Goal: Task Accomplishment & Management: Complete application form

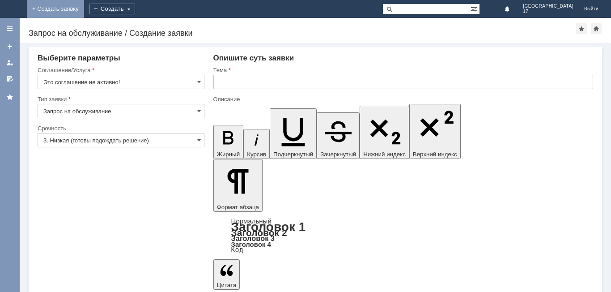
click at [84, 4] on link "+ Создать заявку" at bounding box center [55, 9] width 57 height 18
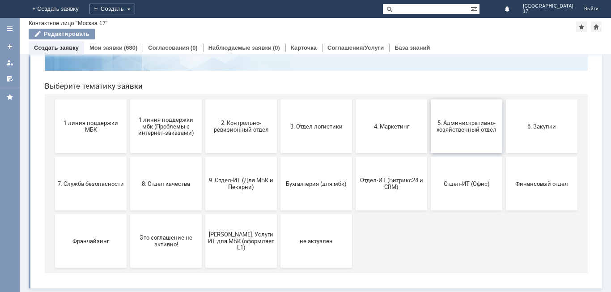
scroll to position [73, 0]
click at [328, 113] on button "3. Отдел логистики" at bounding box center [317, 126] width 72 height 54
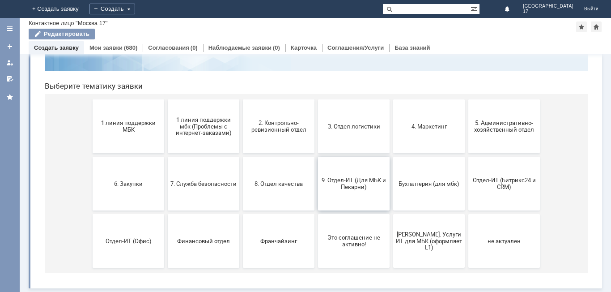
click at [372, 185] on span "9. Отдел-ИТ (Для МБК и Пекарни)" at bounding box center [354, 183] width 66 height 13
click at [470, 136] on button "5. Административно-хозяйственный отдел" at bounding box center [505, 126] width 72 height 54
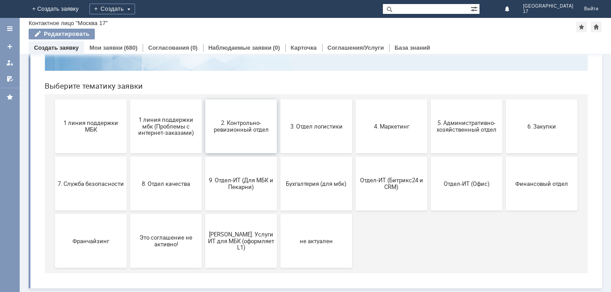
click at [223, 136] on button "2. Контрольно-ревизионный отдел" at bounding box center [241, 126] width 72 height 54
click at [326, 141] on button "3. Отдел логистики" at bounding box center [317, 126] width 72 height 54
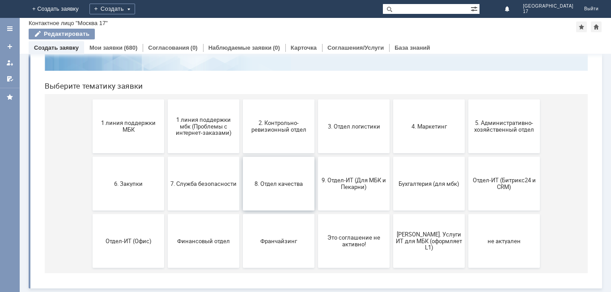
click at [296, 188] on button "8. Отдел качества" at bounding box center [279, 184] width 72 height 54
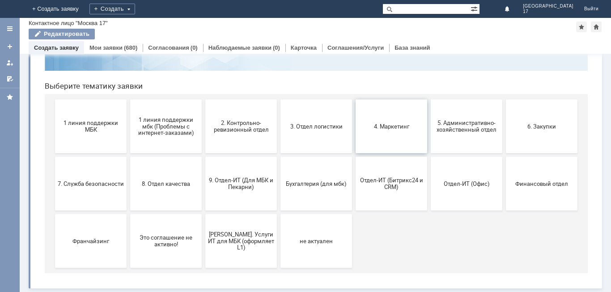
click at [393, 137] on button "4. Маркетинг" at bounding box center [392, 126] width 72 height 54
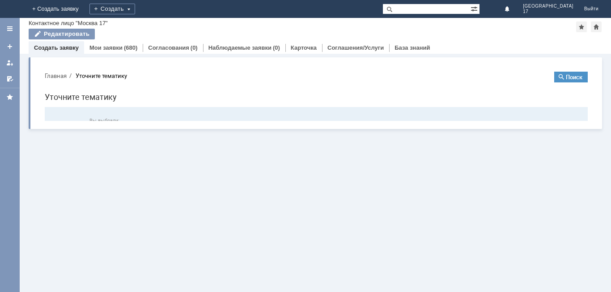
scroll to position [0, 0]
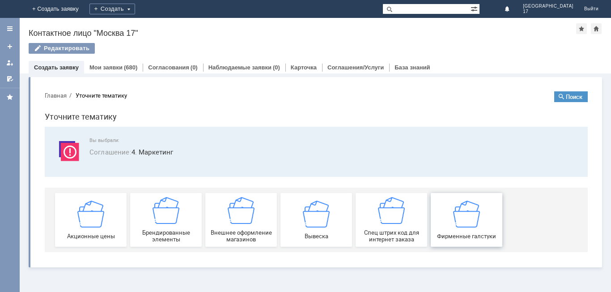
drag, startPoint x: 450, startPoint y: 227, endPoint x: 479, endPoint y: 319, distance: 96.7
click at [450, 227] on div "Фирменные галстуки" at bounding box center [467, 219] width 66 height 39
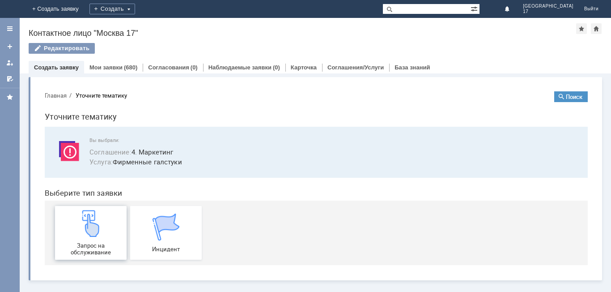
click at [101, 220] on img at bounding box center [90, 223] width 27 height 27
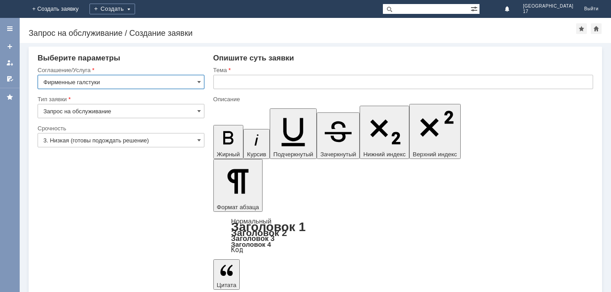
click at [245, 79] on input "text" at bounding box center [404, 82] width 380 height 14
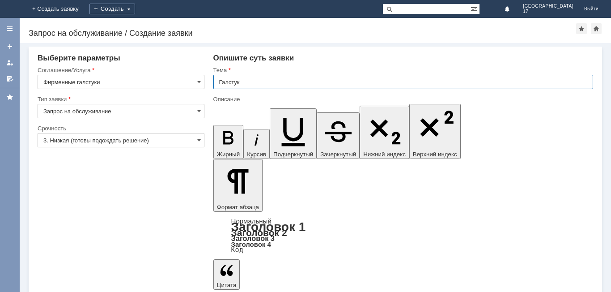
type input "Галстук"
